Goal: Check status: Check status

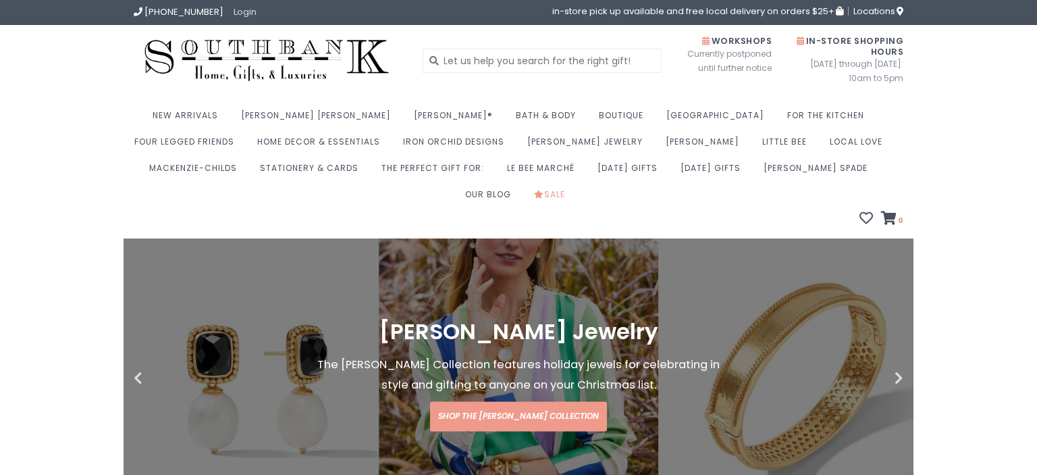
click at [246, 13] on link "Login" at bounding box center [245, 11] width 23 height 13
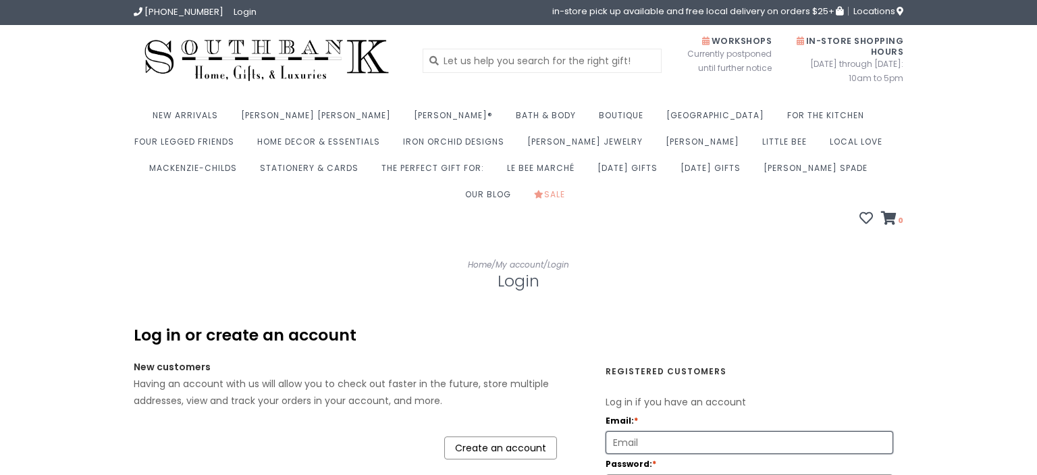
scroll to position [89, 0]
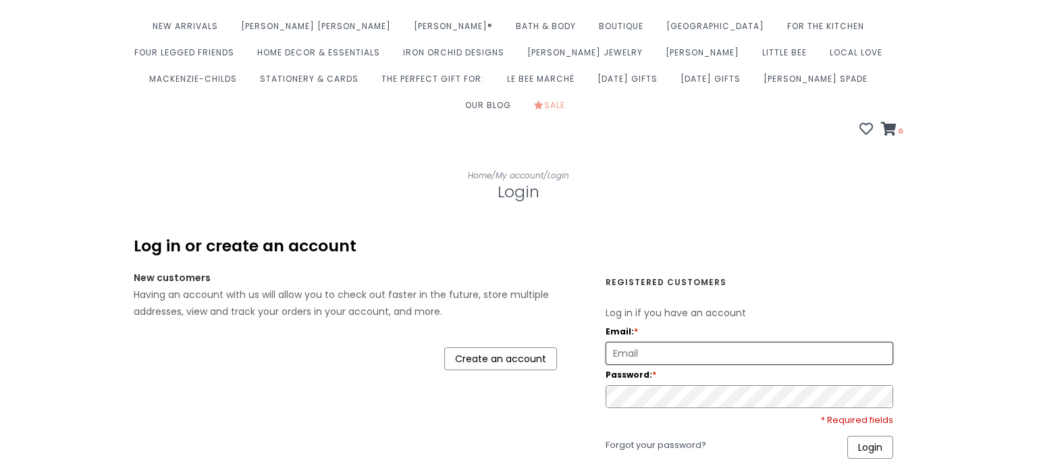
click at [620, 342] on input "Email: *" at bounding box center [749, 353] width 286 height 22
type input "micaela.elzea@gmail.com"
click at [879, 436] on link "Login" at bounding box center [871, 447] width 46 height 23
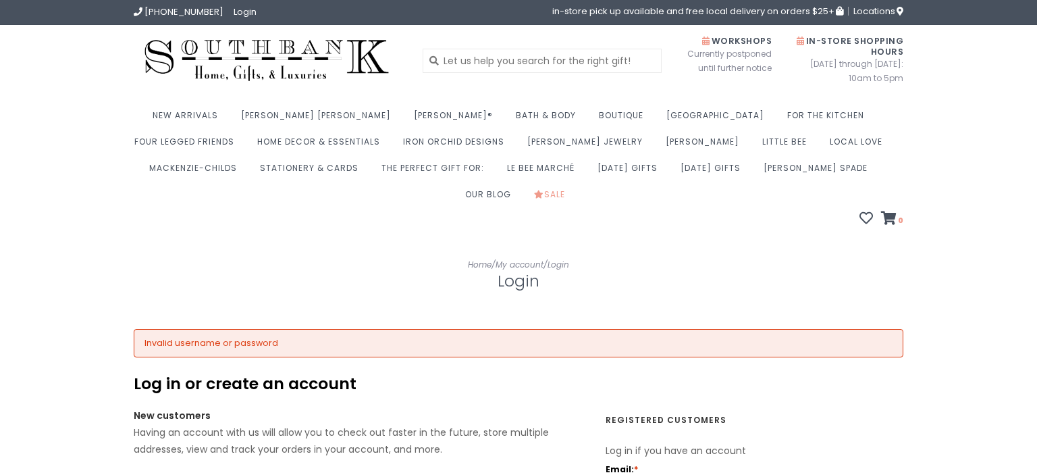
scroll to position [435, 0]
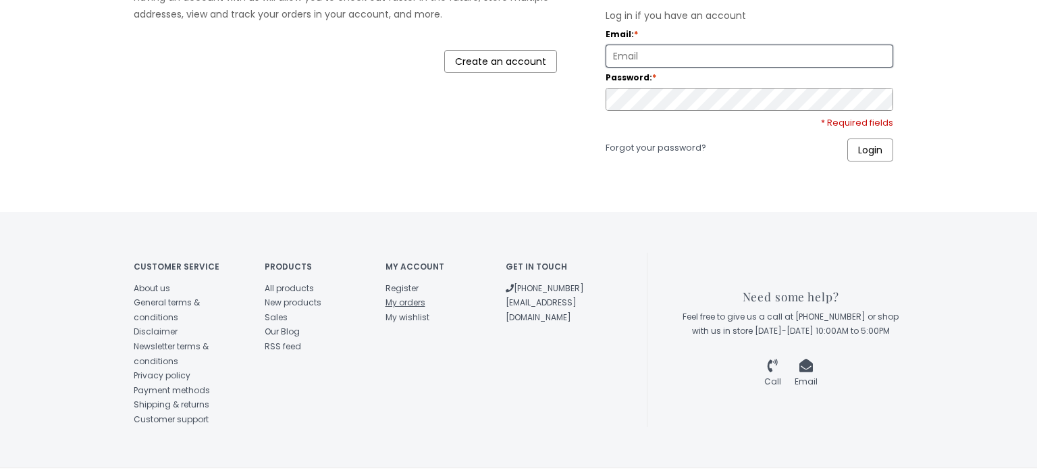
click at [402, 296] on link "My orders" at bounding box center [406, 301] width 40 height 11
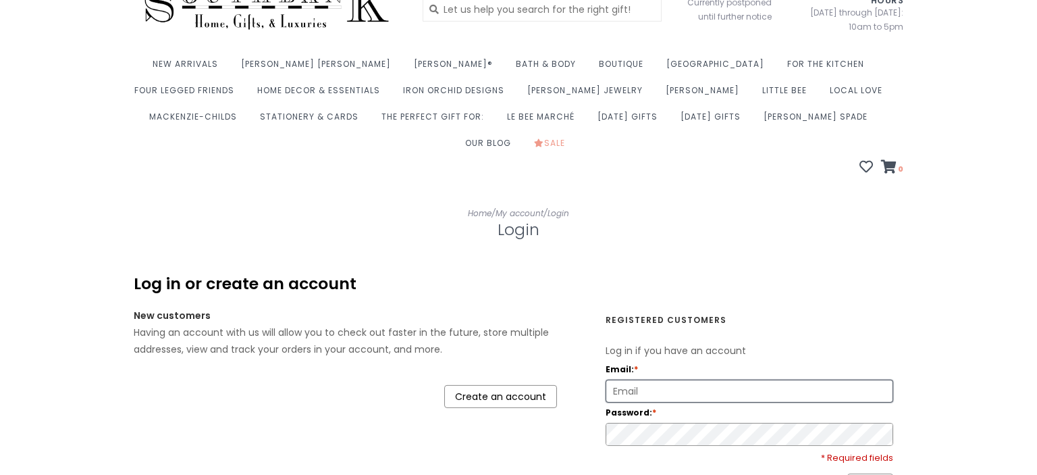
scroll to position [53, 0]
click at [854, 272] on div "Log in or create an account" at bounding box center [519, 282] width 770 height 20
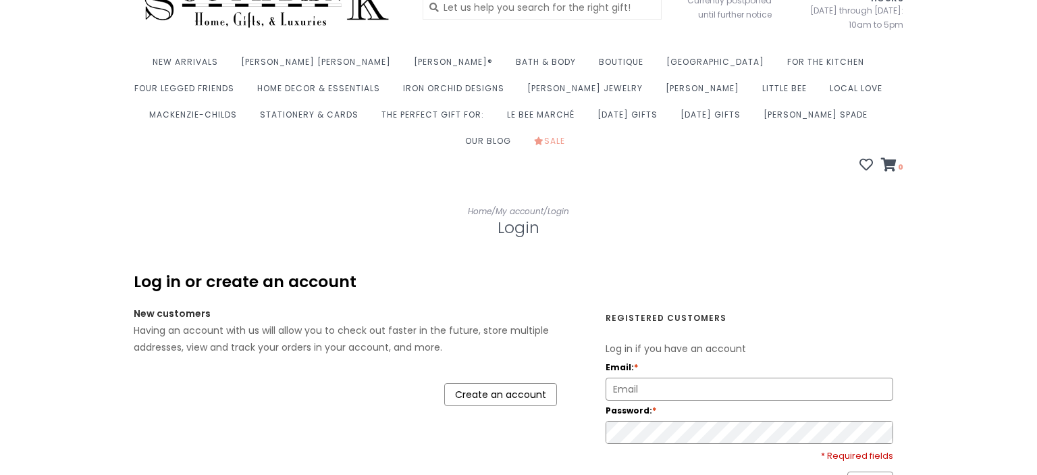
scroll to position [142, 0]
